Goal: Transaction & Acquisition: Purchase product/service

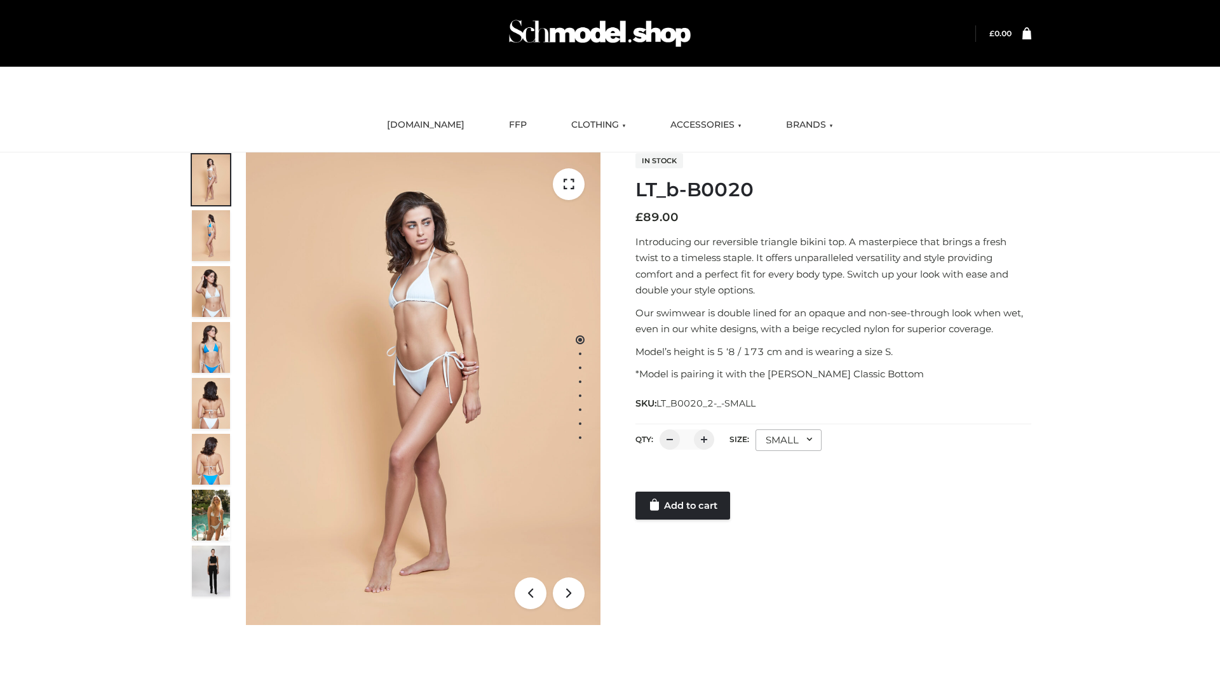
click at [684, 506] on link "Add to cart" at bounding box center [682, 506] width 95 height 28
